Goal: Task Accomplishment & Management: Manage account settings

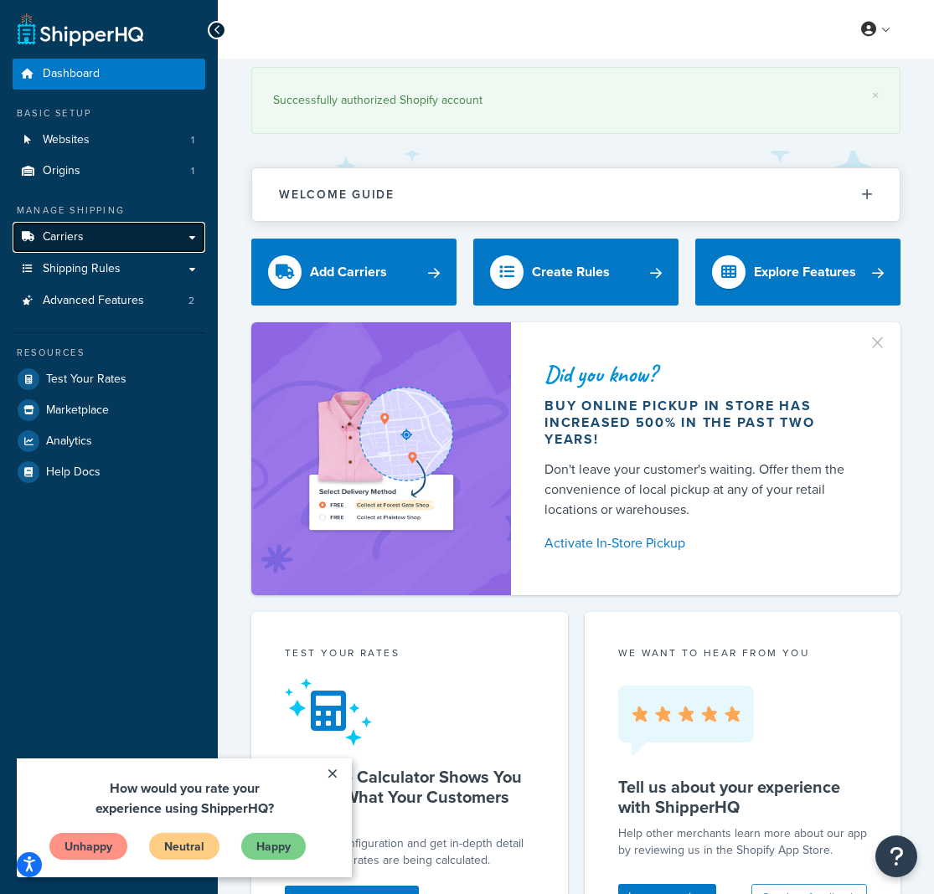
click at [62, 238] on span "Carriers" at bounding box center [63, 237] width 41 height 14
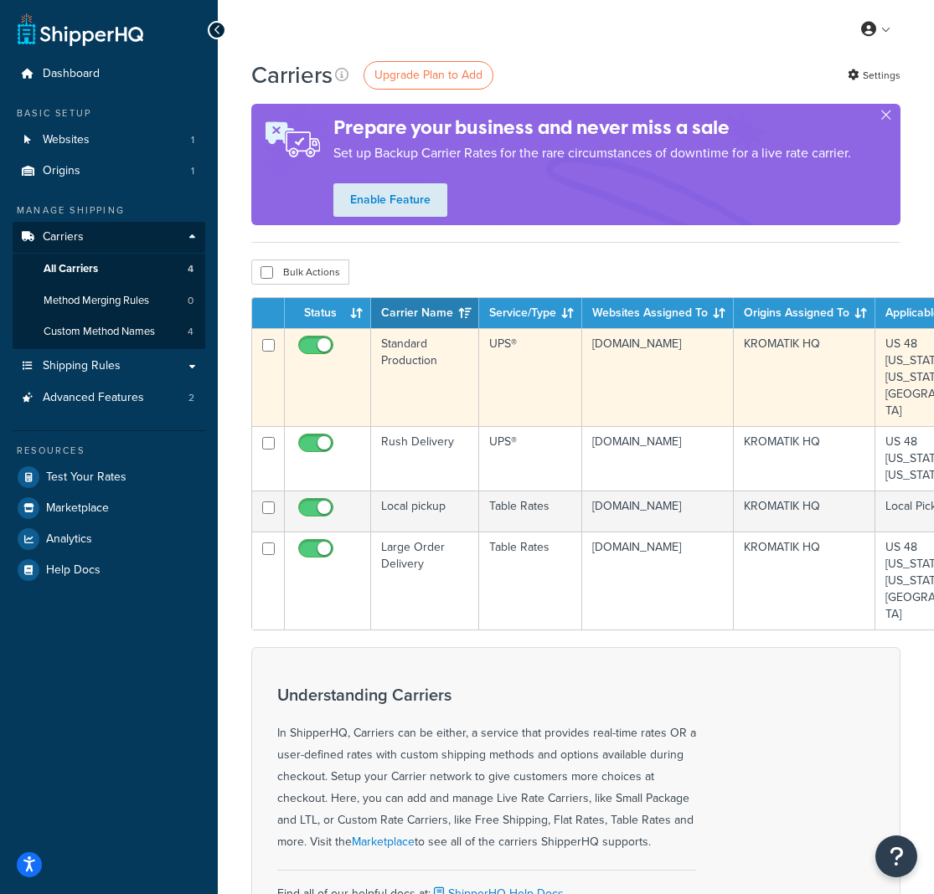
click at [398, 354] on td "Standard Production" at bounding box center [425, 377] width 108 height 98
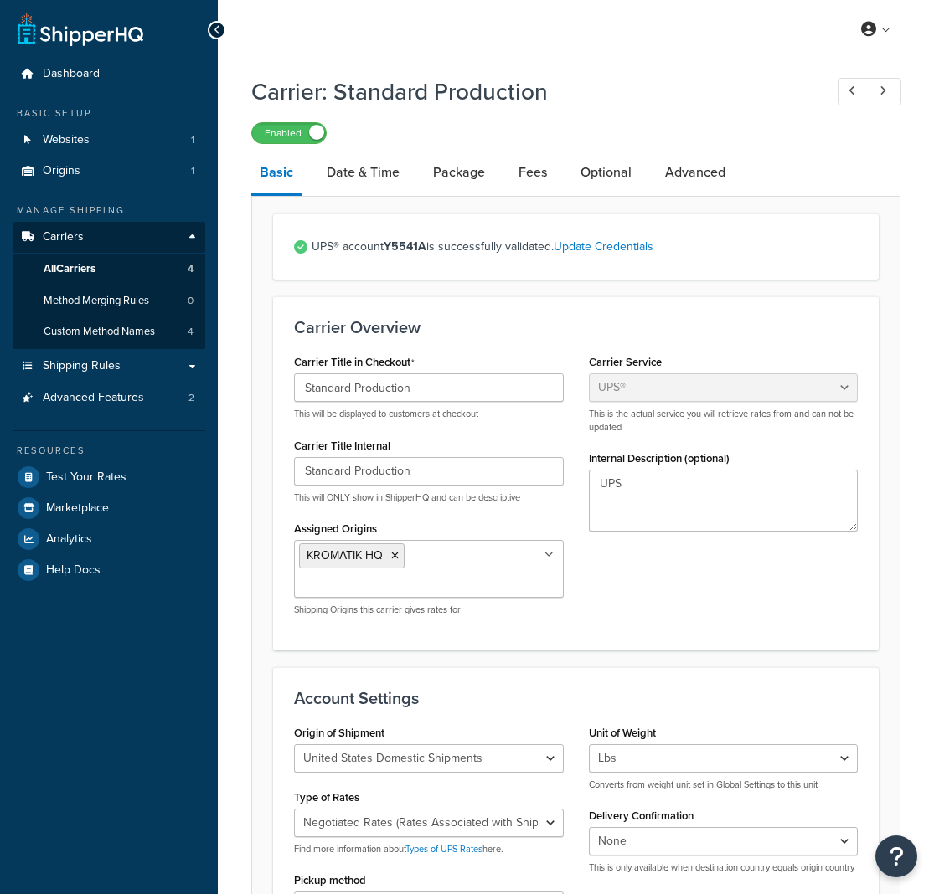
select select "ups"
click at [352, 161] on link "Date & Time" at bounding box center [363, 172] width 90 height 40
